Goal: Information Seeking & Learning: Learn about a topic

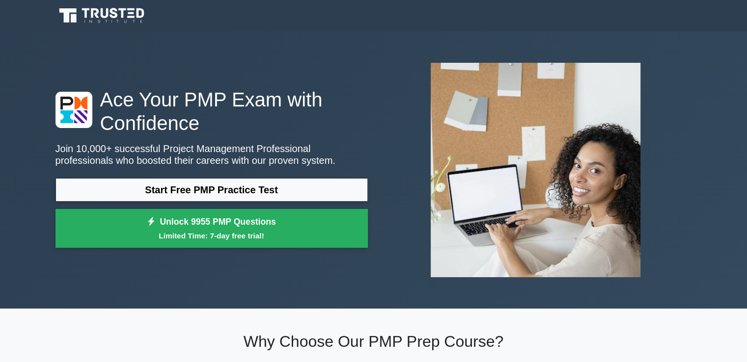
click at [82, 97] on icon at bounding box center [73, 110] width 27 height 27
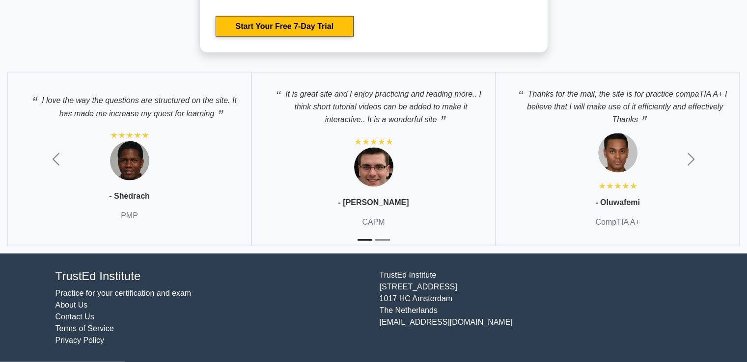
scroll to position [2150, 0]
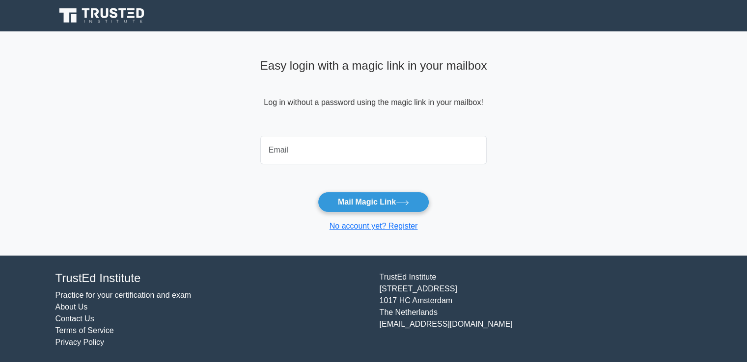
click at [299, 148] on input "email" at bounding box center [373, 150] width 227 height 28
click at [364, 158] on input "cembaskaraca@me.com" at bounding box center [373, 150] width 227 height 28
type input "ahmetcem.baskaraca@kalkinma.com.tr"
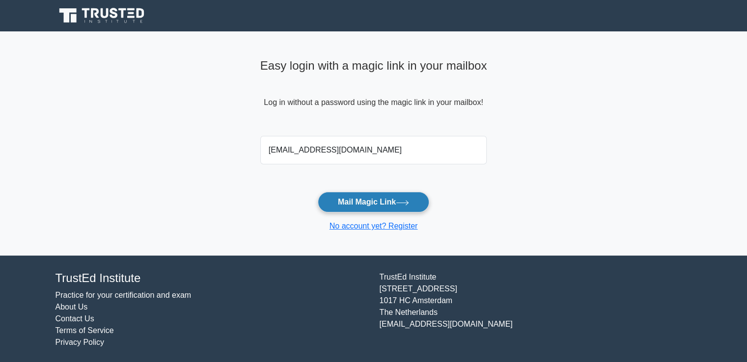
click at [357, 195] on button "Mail Magic Link" at bounding box center [373, 202] width 111 height 21
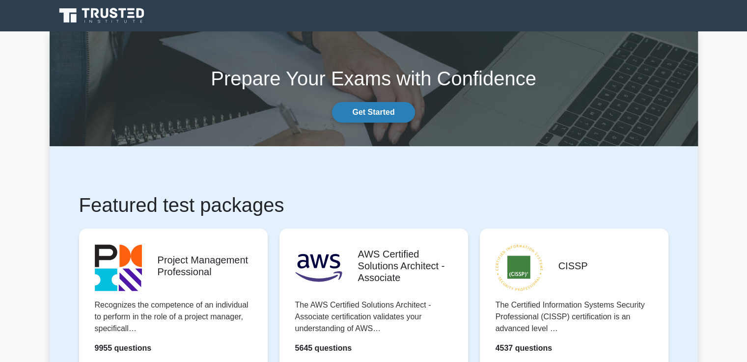
click at [366, 111] on link "Get Started" at bounding box center [373, 112] width 82 height 21
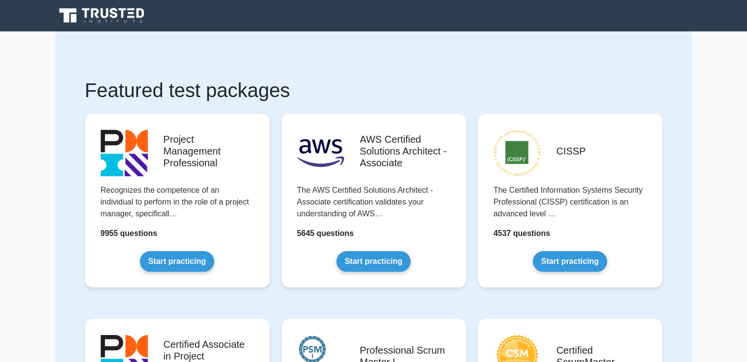
click at [129, 14] on div at bounding box center [374, 16] width 648 height 24
drag, startPoint x: 52, startPoint y: 7, endPoint x: 40, endPoint y: 8, distance: 11.9
click at [52, 7] on div at bounding box center [374, 16] width 648 height 24
click at [28, 10] on nav at bounding box center [373, 15] width 747 height 31
drag, startPoint x: 441, startPoint y: 17, endPoint x: 606, endPoint y: 23, distance: 164.5
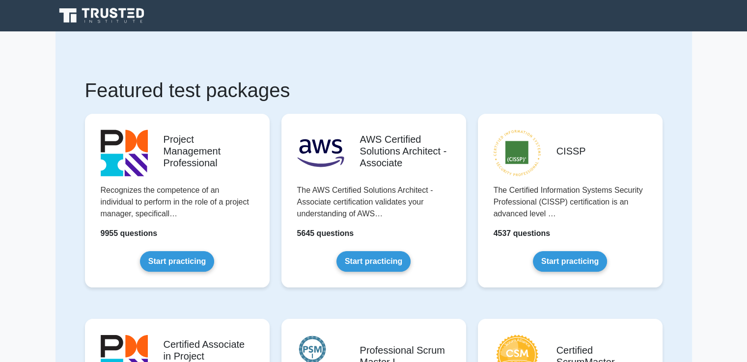
click at [531, 21] on div at bounding box center [374, 16] width 648 height 24
click at [658, 20] on div at bounding box center [374, 16] width 648 height 24
drag, startPoint x: 664, startPoint y: 19, endPoint x: 703, endPoint y: 16, distance: 39.3
click at [694, 16] on div at bounding box center [374, 16] width 648 height 24
click at [704, 16] on nav at bounding box center [373, 15] width 747 height 31
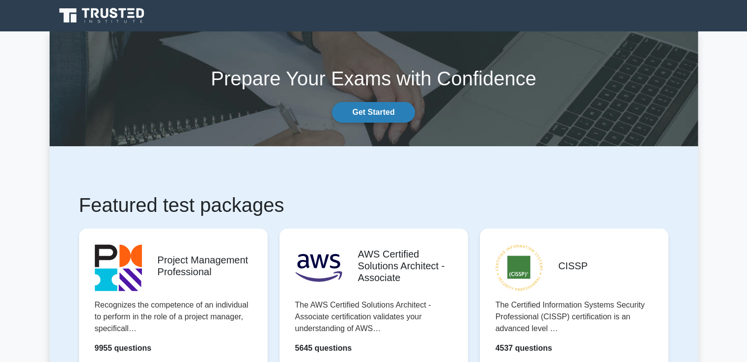
click at [354, 110] on link "Get Started" at bounding box center [373, 112] width 82 height 21
